Goal: Information Seeking & Learning: Learn about a topic

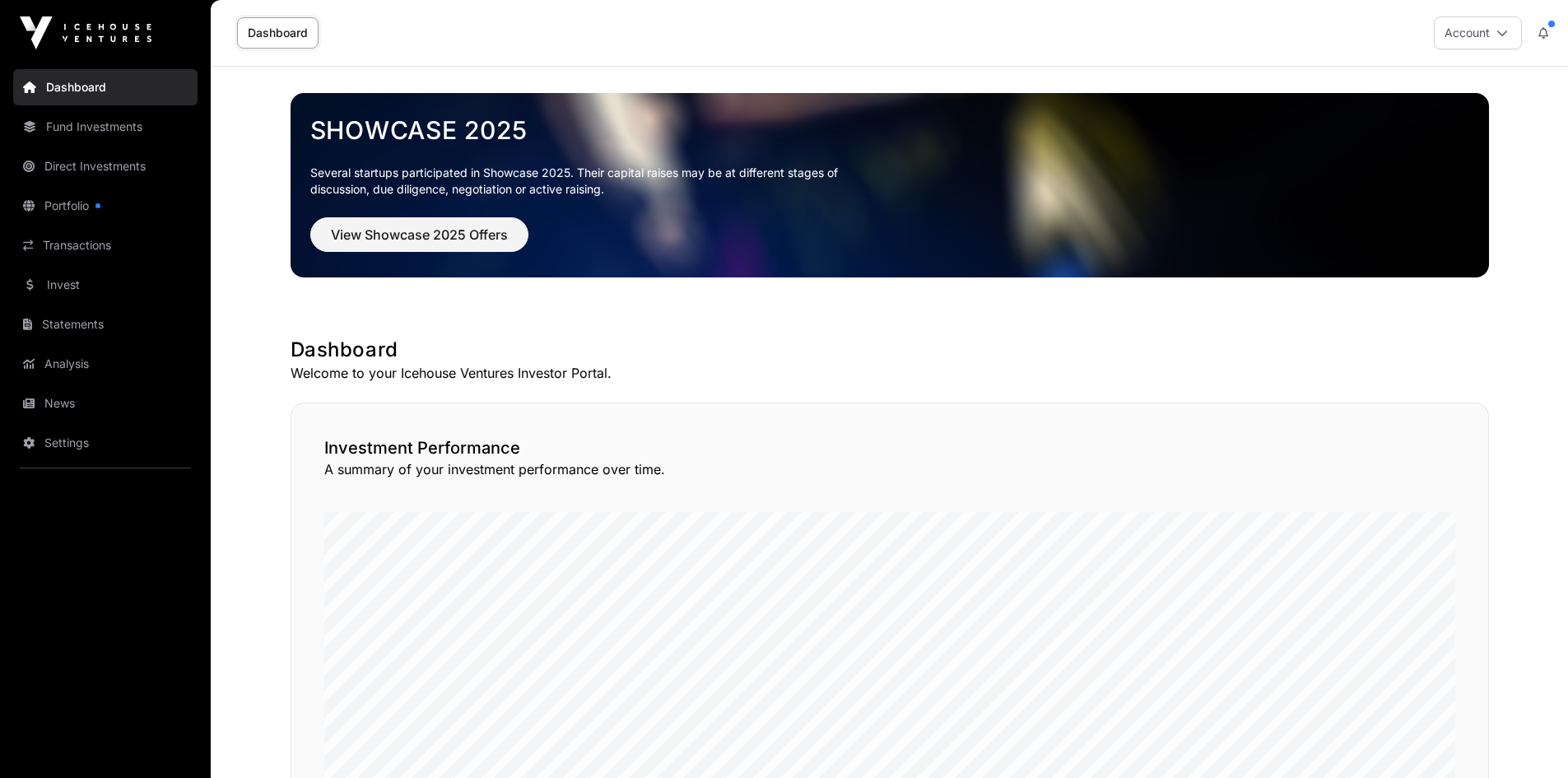
click at [60, 405] on link "News" at bounding box center [105, 403] width 184 height 37
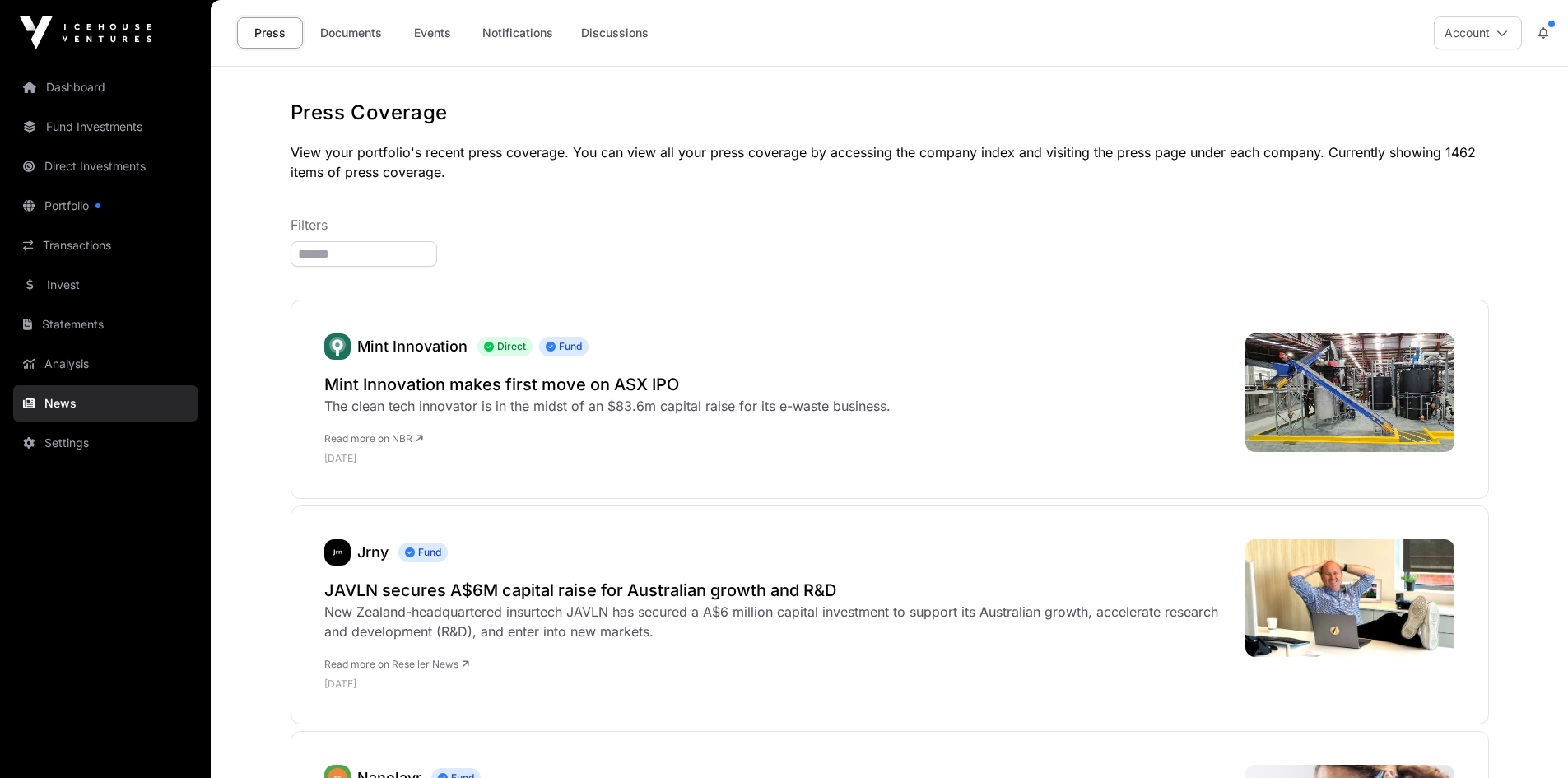
click at [365, 38] on link "Documents" at bounding box center [351, 33] width 83 height 31
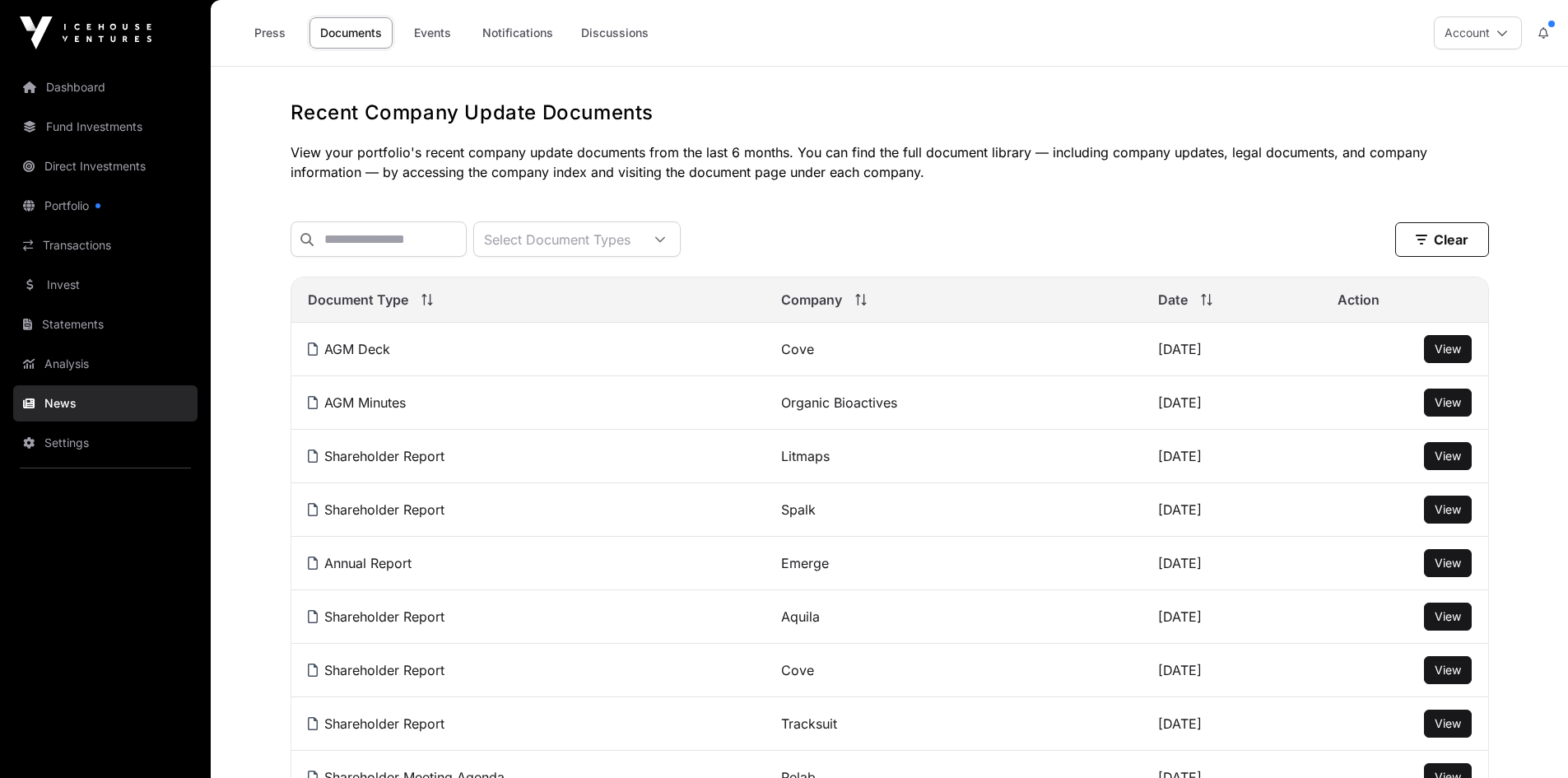
click at [426, 36] on link "Events" at bounding box center [432, 33] width 66 height 31
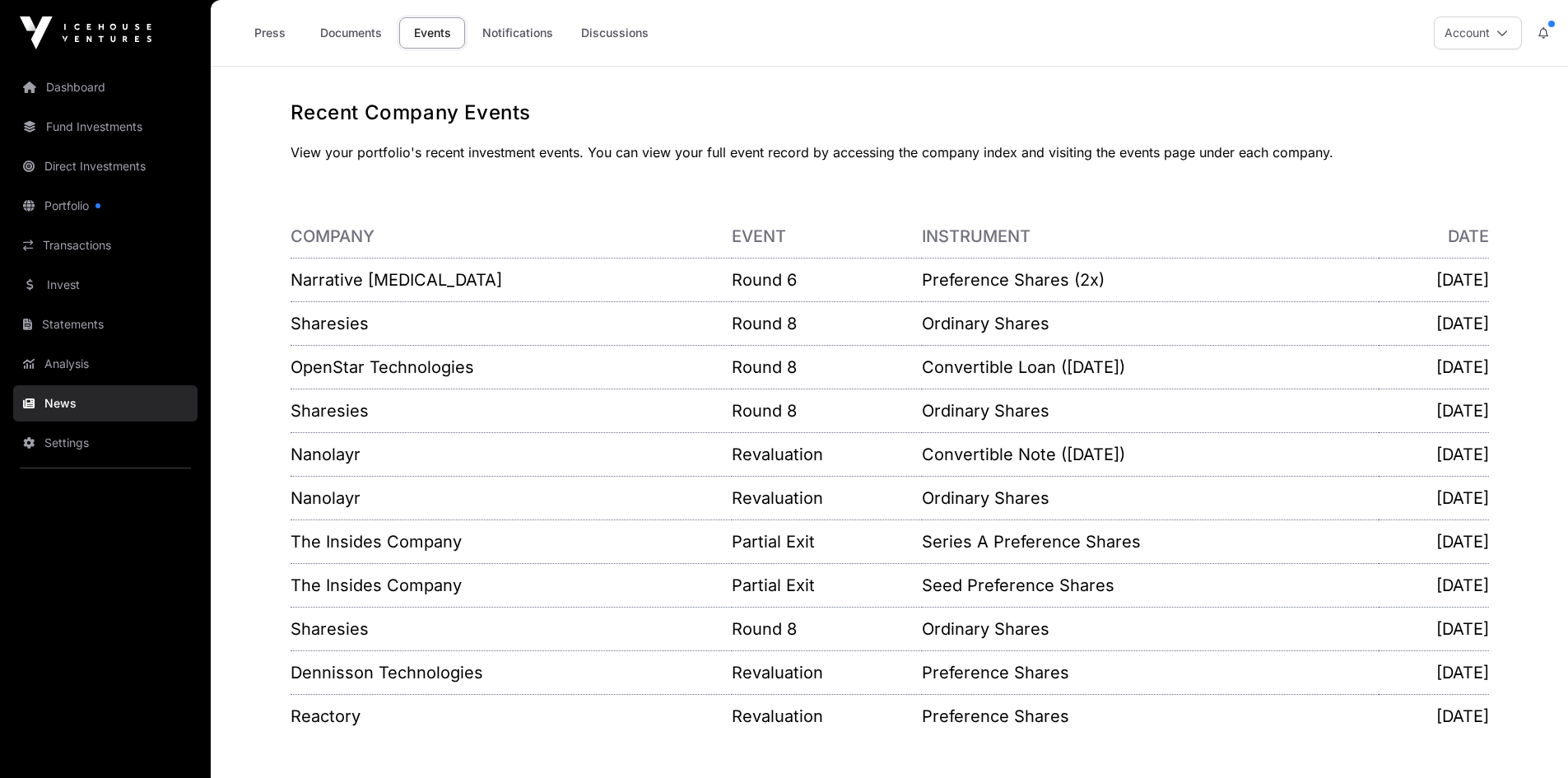
click at [339, 279] on link "Narrative [MEDICAL_DATA]" at bounding box center [395, 280] width 211 height 20
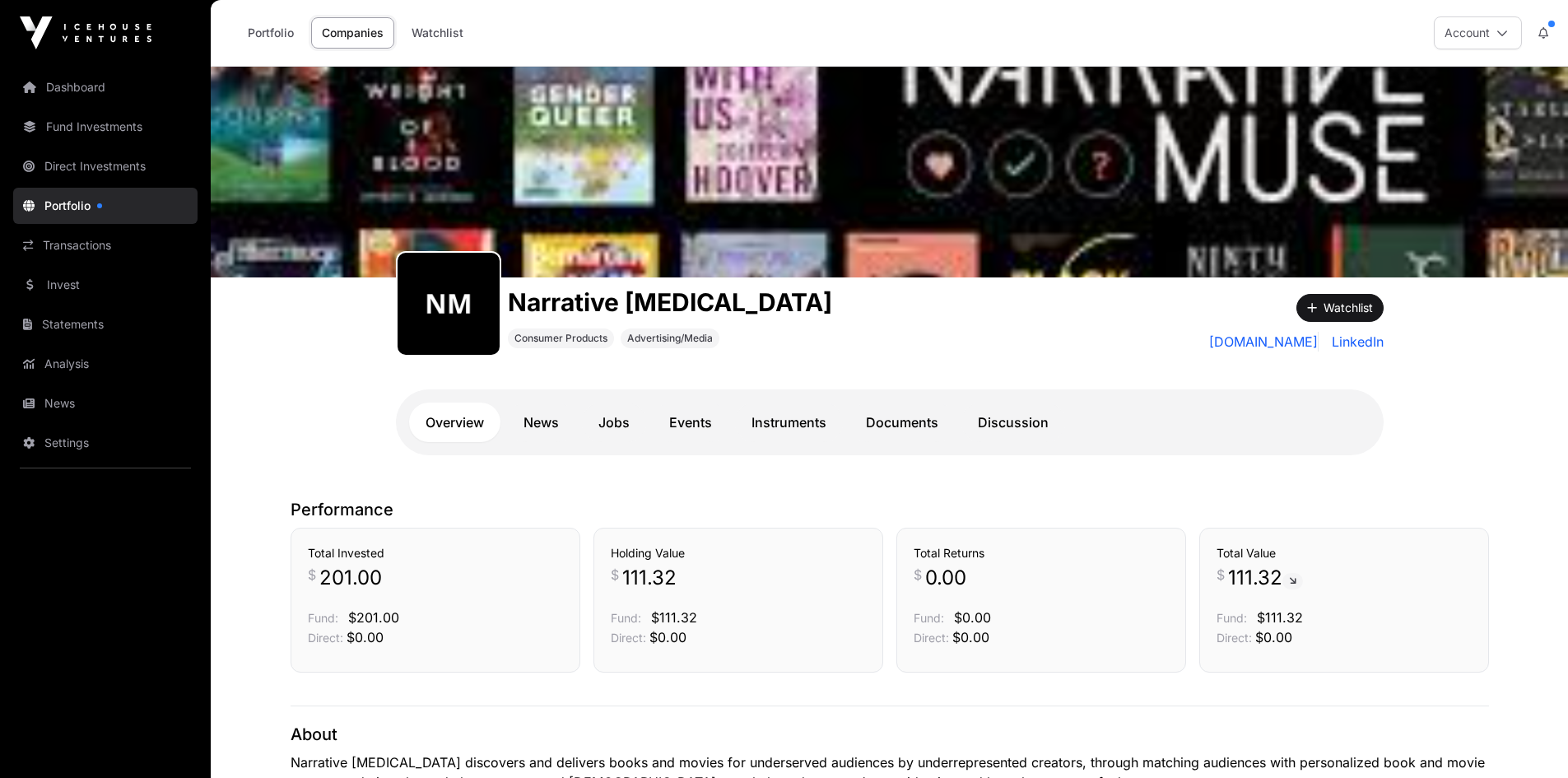
click at [70, 399] on link "News" at bounding box center [105, 403] width 184 height 37
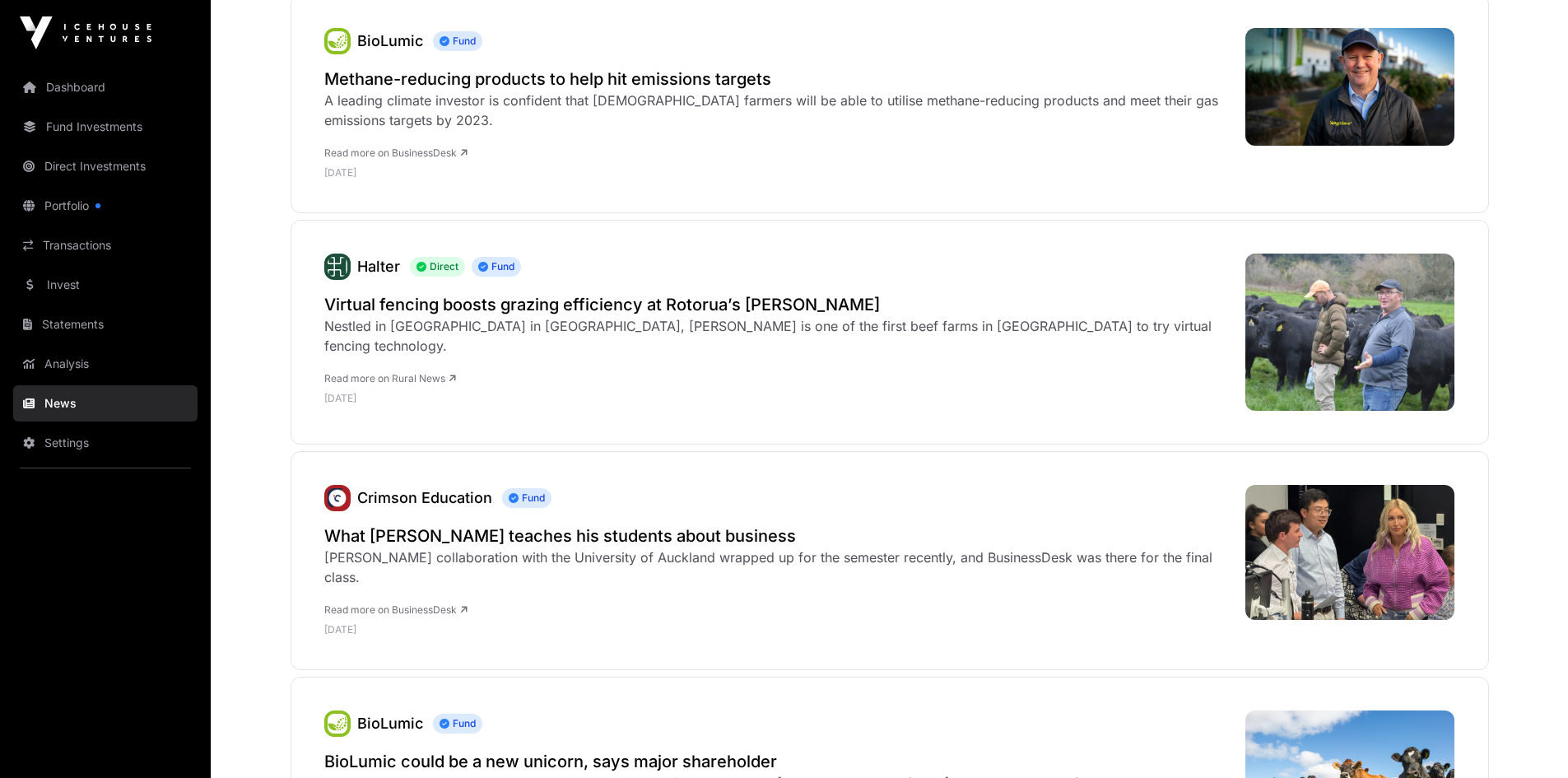
scroll to position [1481, 0]
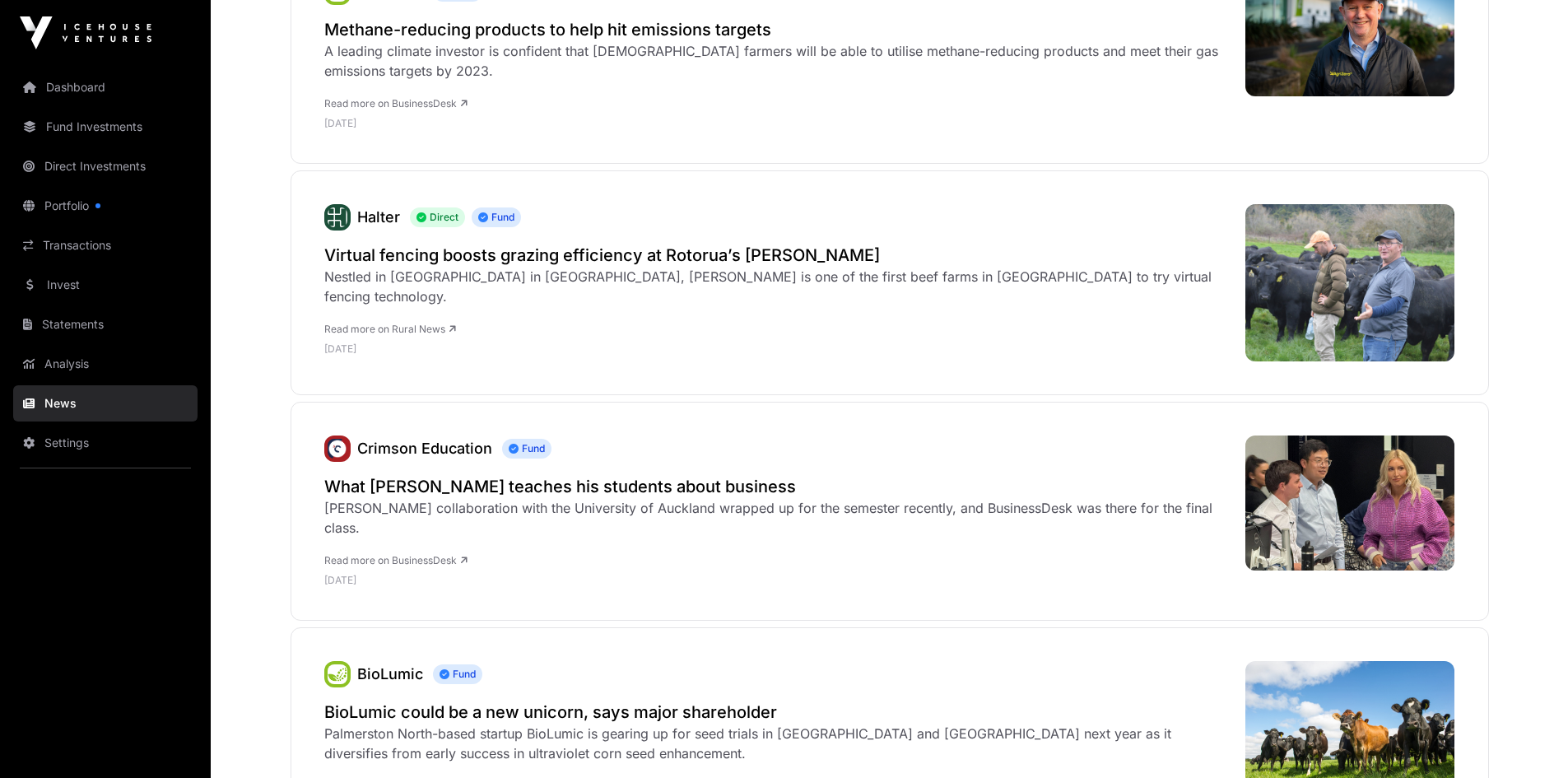
click at [542, 267] on h2 "Virtual fencing boosts grazing efficiency at Rotorua’s [PERSON_NAME]" at bounding box center [776, 255] width 904 height 23
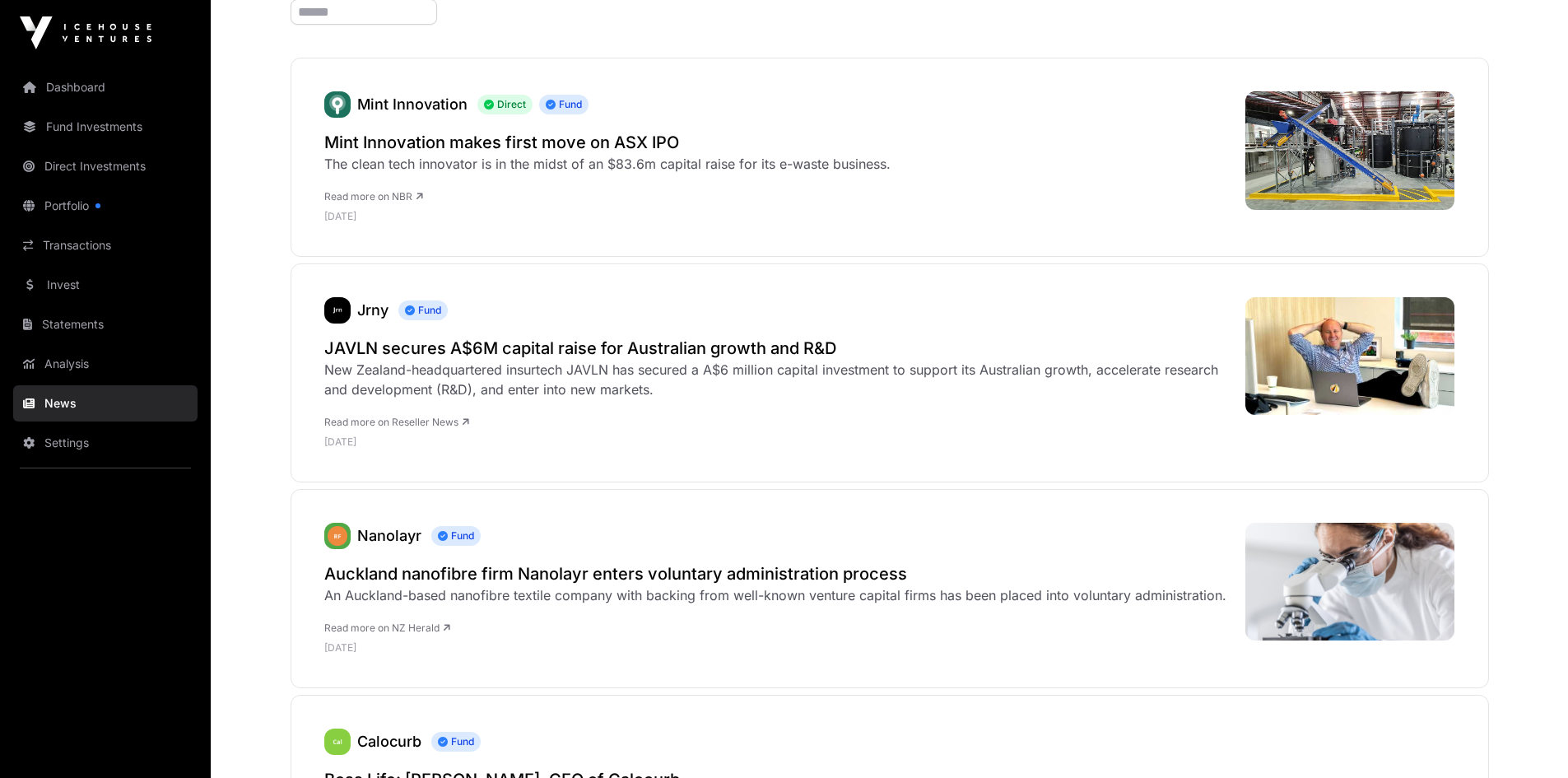
scroll to position [0, 0]
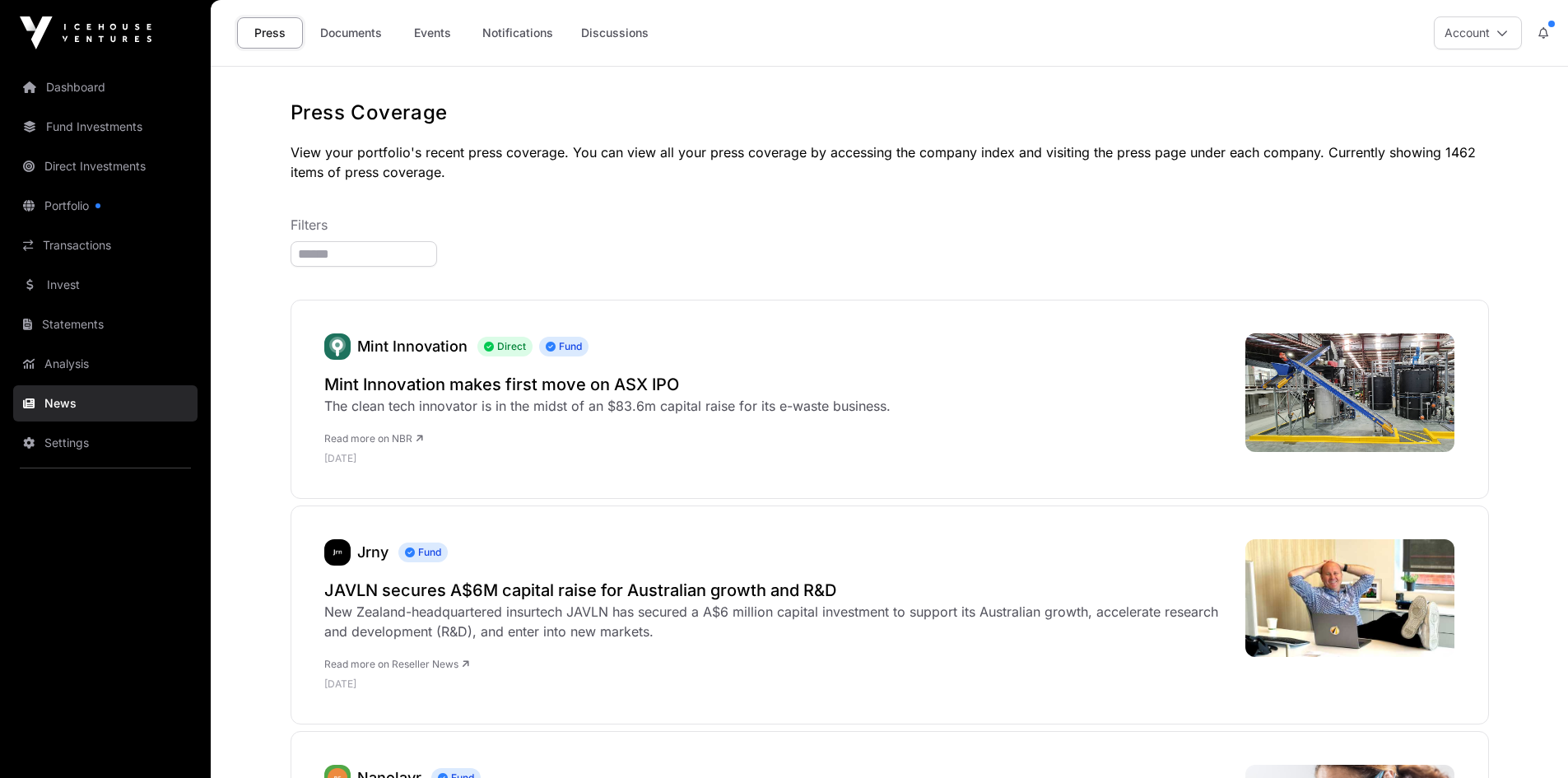
click at [440, 30] on link "Events" at bounding box center [432, 33] width 66 height 31
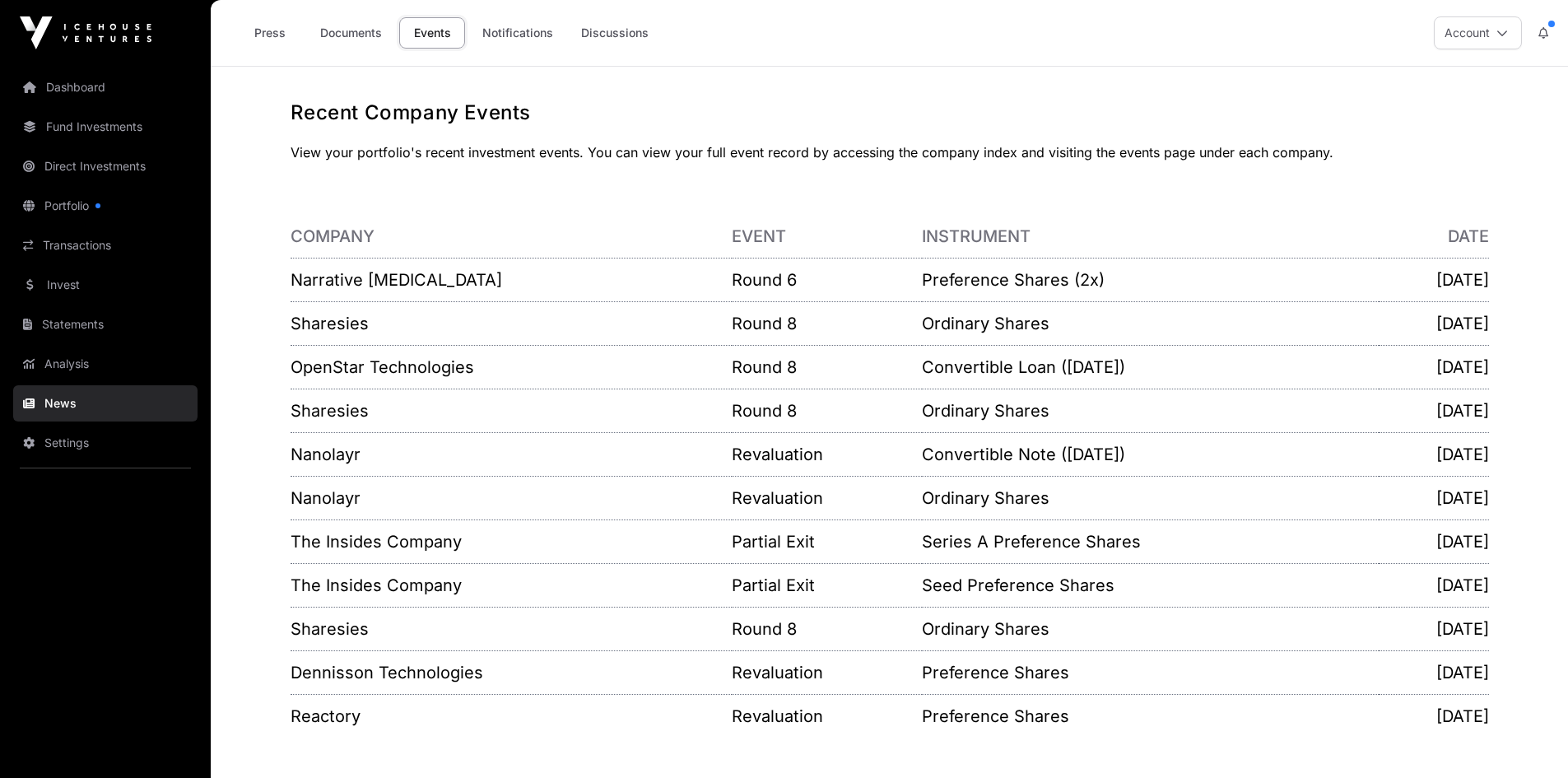
click at [43, 289] on link "Invest" at bounding box center [105, 285] width 184 height 37
